Goal: Find specific page/section: Find specific page/section

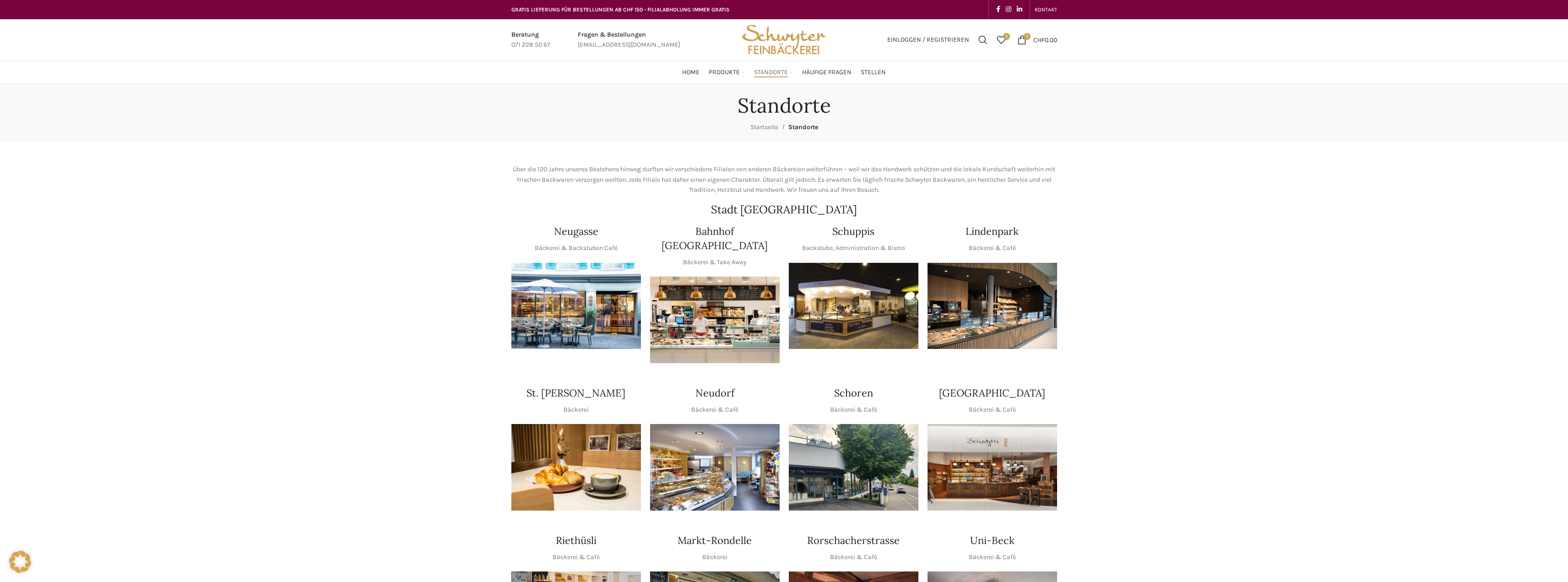
click at [934, 297] on img "1 / 1" at bounding box center [992, 306] width 130 height 86
click at [810, 316] on img "1 / 1" at bounding box center [853, 306] width 130 height 86
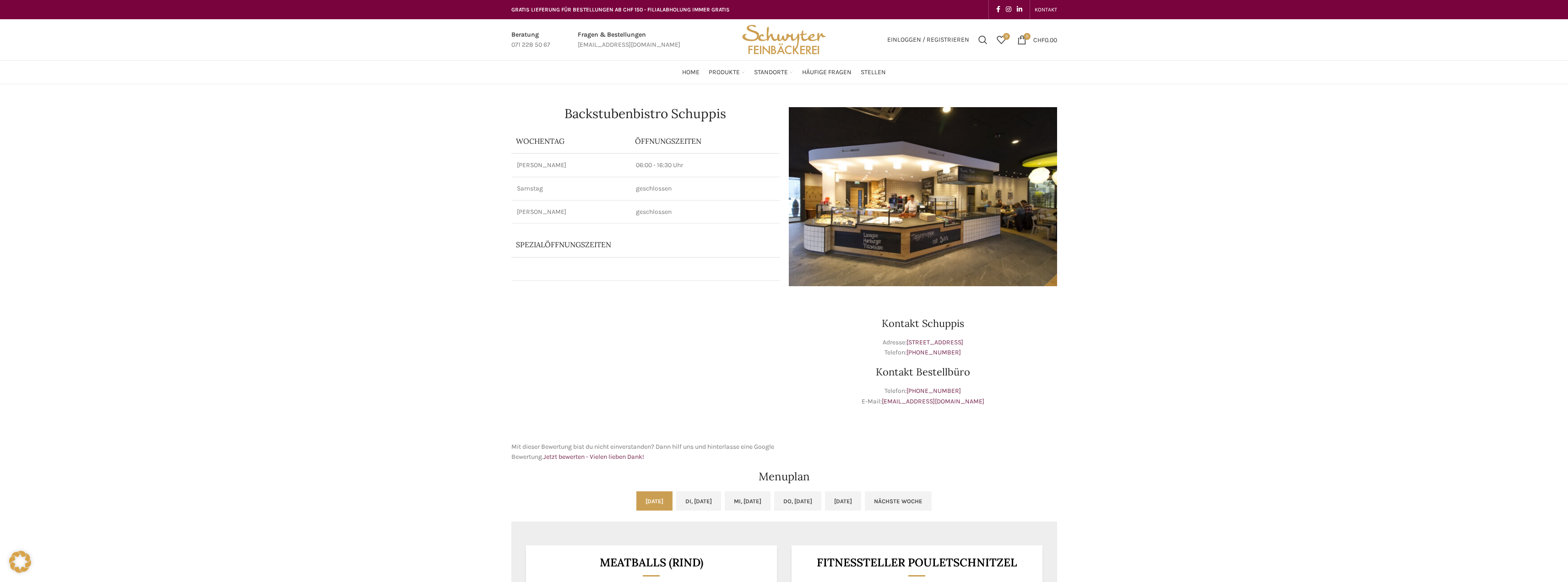
scroll to position [244, 0]
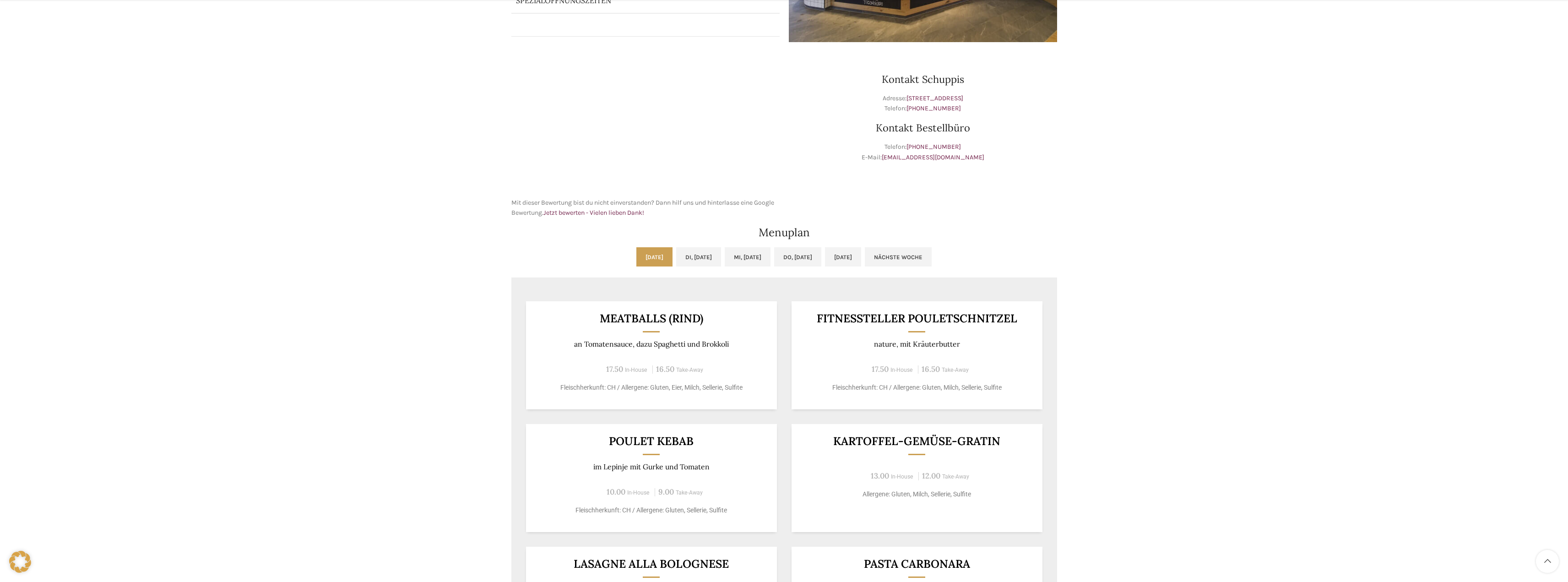
click at [684, 247] on div "[DATE] Di, [DATE] Mi, [DATE] Do, [DATE] [DATE] Nächste Woche Vorige Woche [DATE…" at bounding box center [785, 512] width 555 height 538
click at [687, 258] on link "Di, [DATE]" at bounding box center [699, 257] width 45 height 19
